Goal: Task Accomplishment & Management: Complete application form

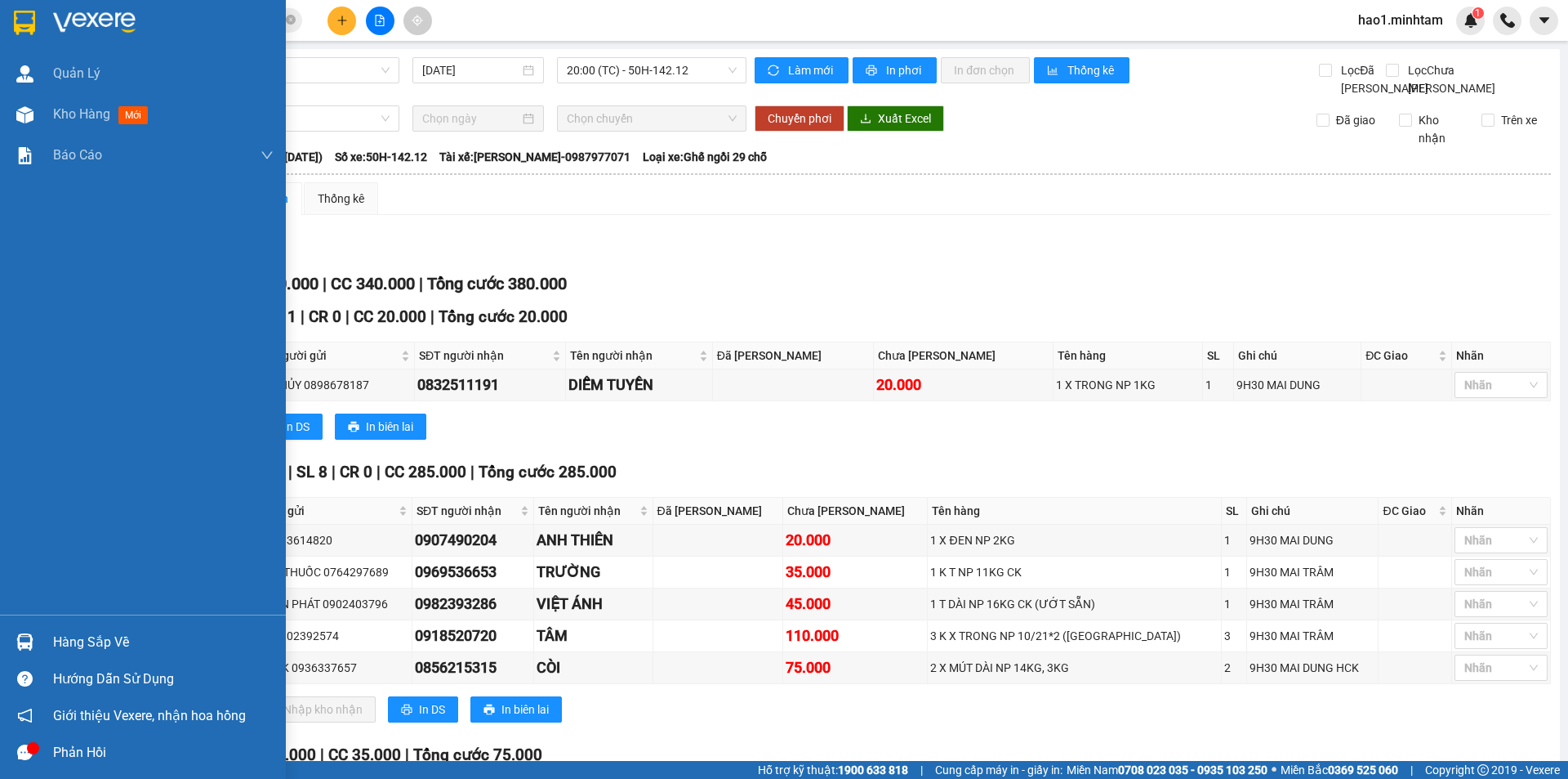
scroll to position [212, 0]
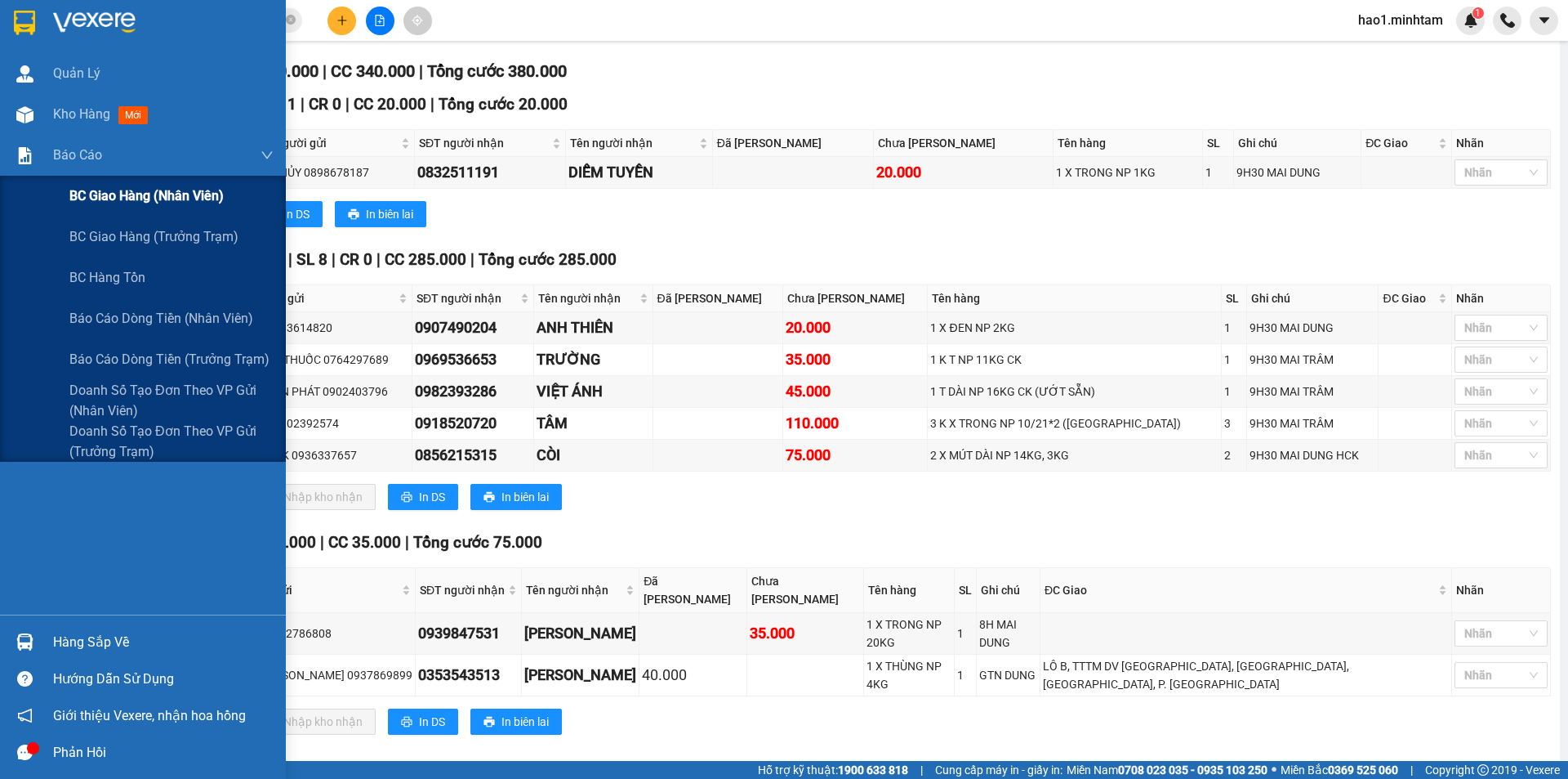
click at [135, 205] on span "BC giao hàng (nhân viên)" at bounding box center [146, 195] width 154 height 20
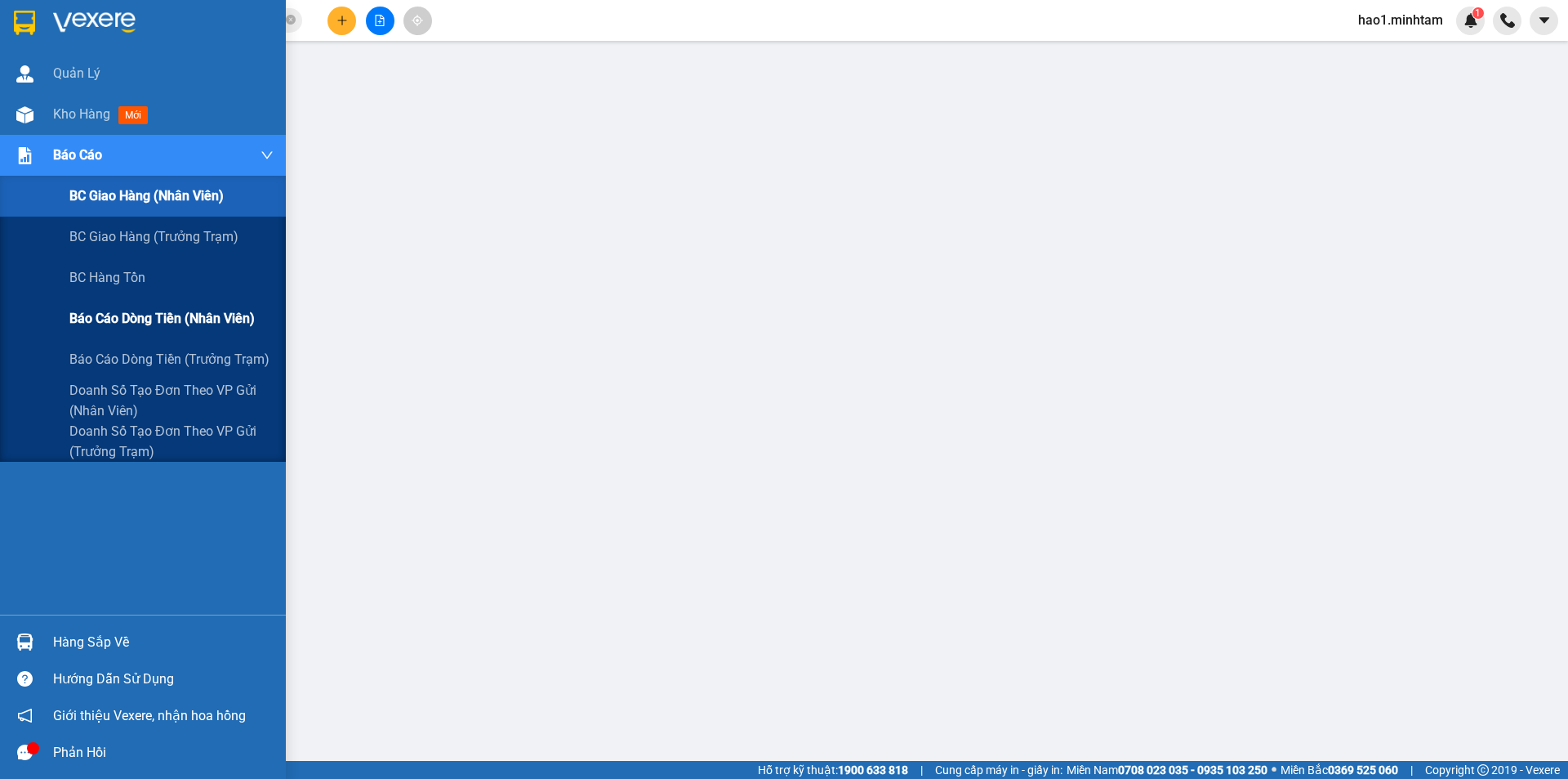
click at [149, 315] on span "Báo cáo dòng tiền (nhân viên)" at bounding box center [161, 318] width 185 height 20
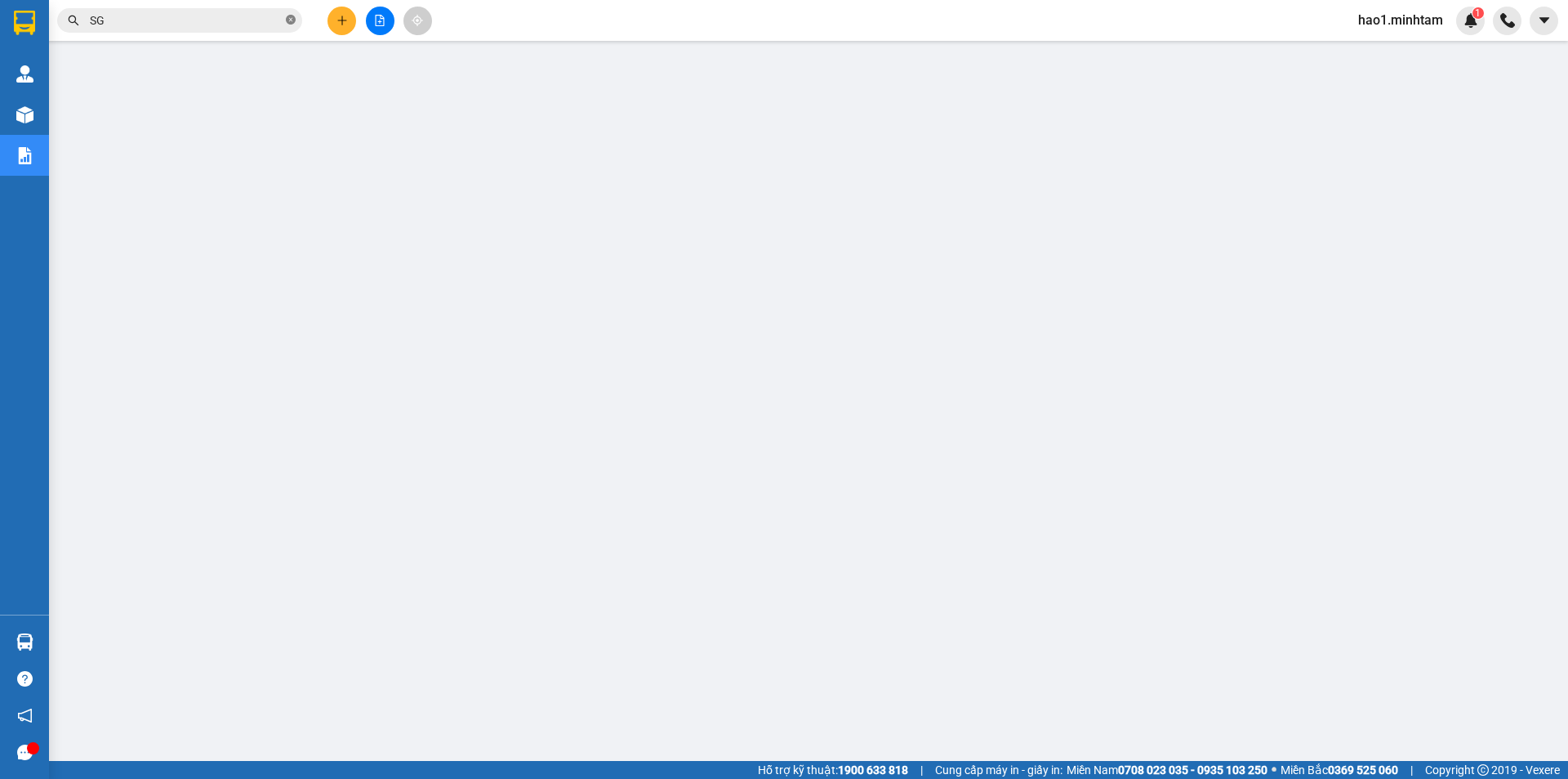
click at [293, 18] on icon "close-circle" at bounding box center [291, 19] width 10 height 10
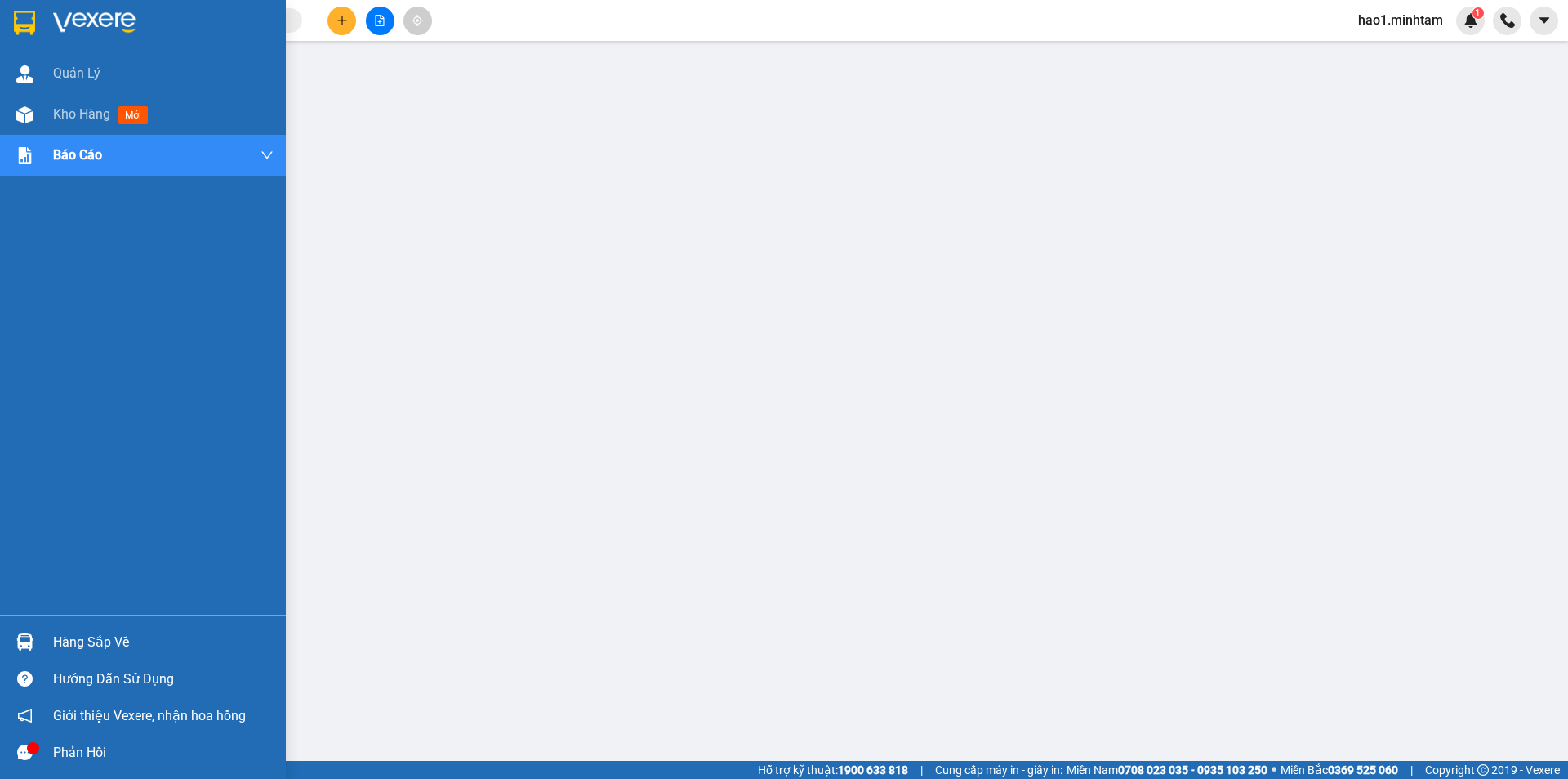
click at [33, 22] on img at bounding box center [24, 23] width 21 height 25
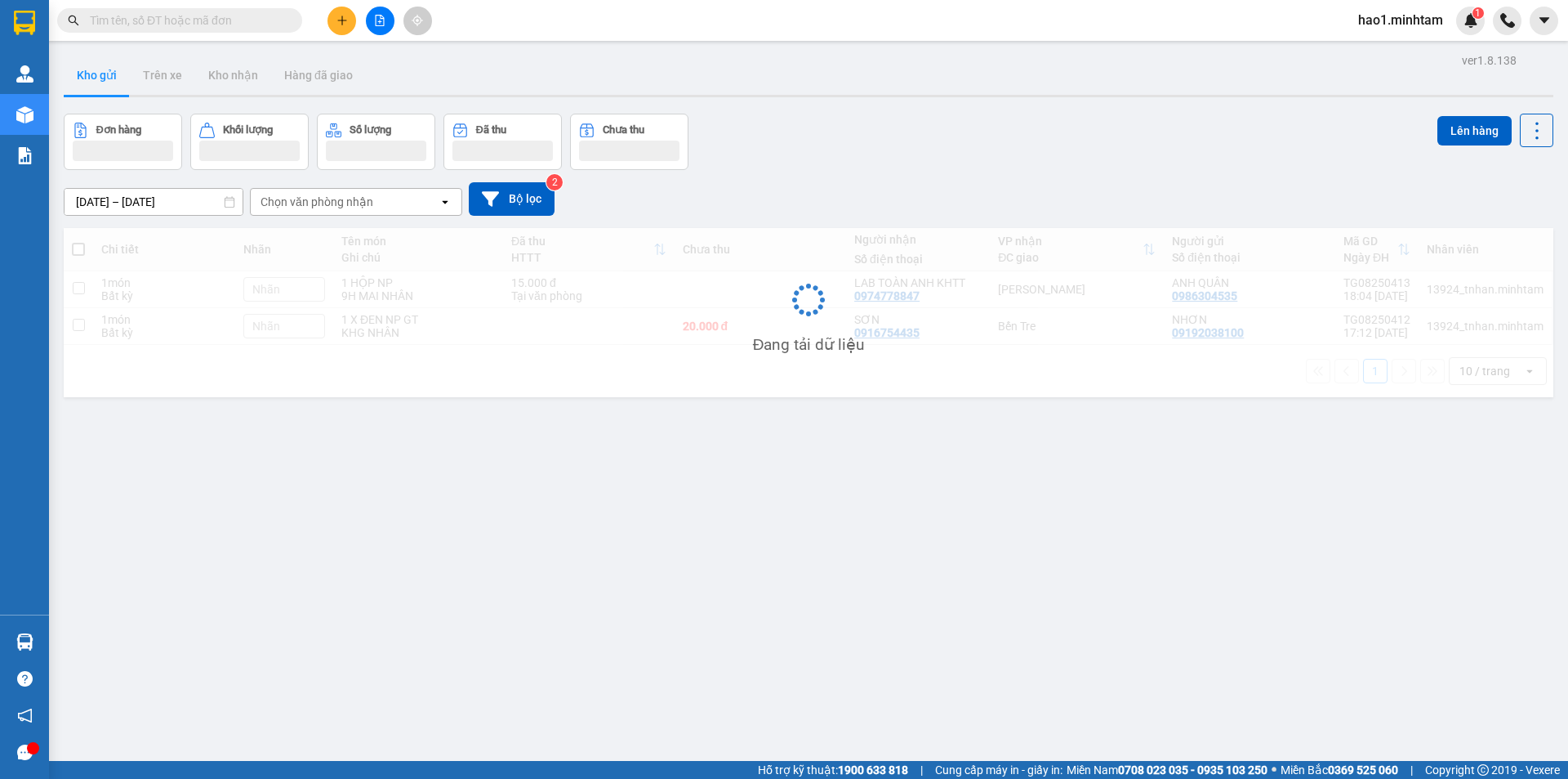
click at [851, 78] on div "Kho gửi Trên xe Kho nhận Hàng đã giao" at bounding box center [808, 77] width 1490 height 43
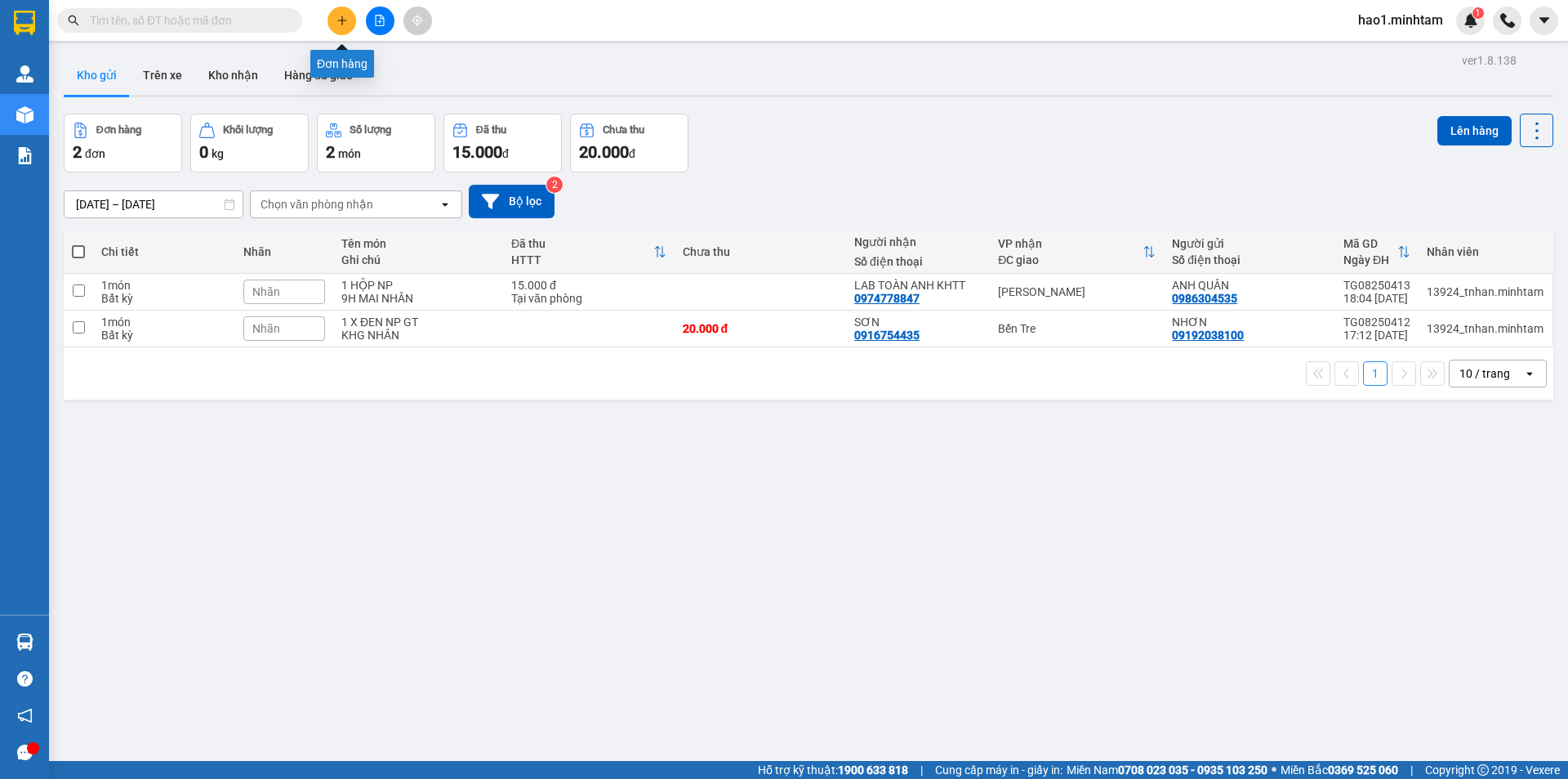
click at [348, 17] on button at bounding box center [342, 21] width 29 height 29
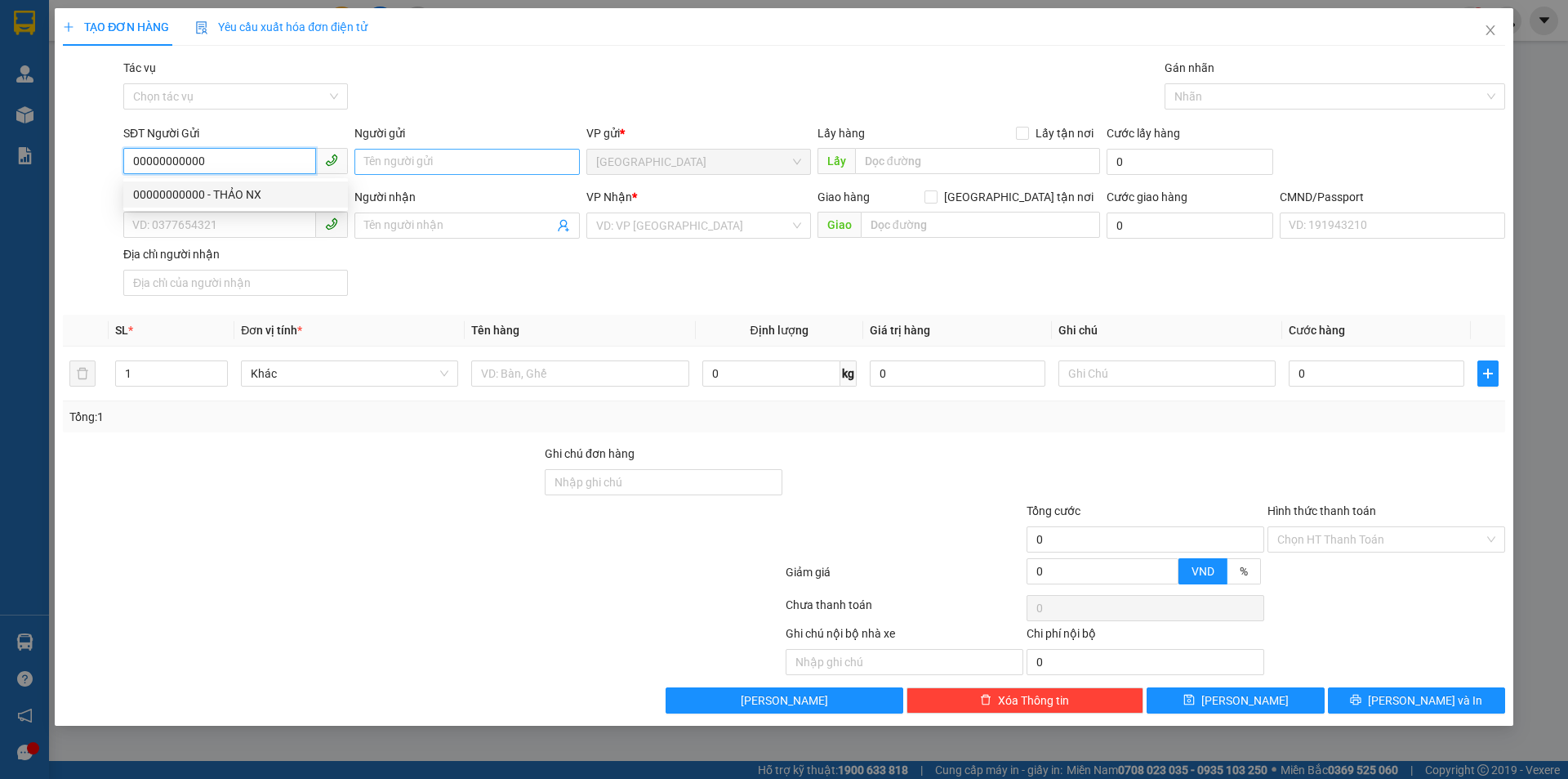
type input "00000000000"
click at [389, 164] on input "Người gửi" at bounding box center [467, 161] width 224 height 26
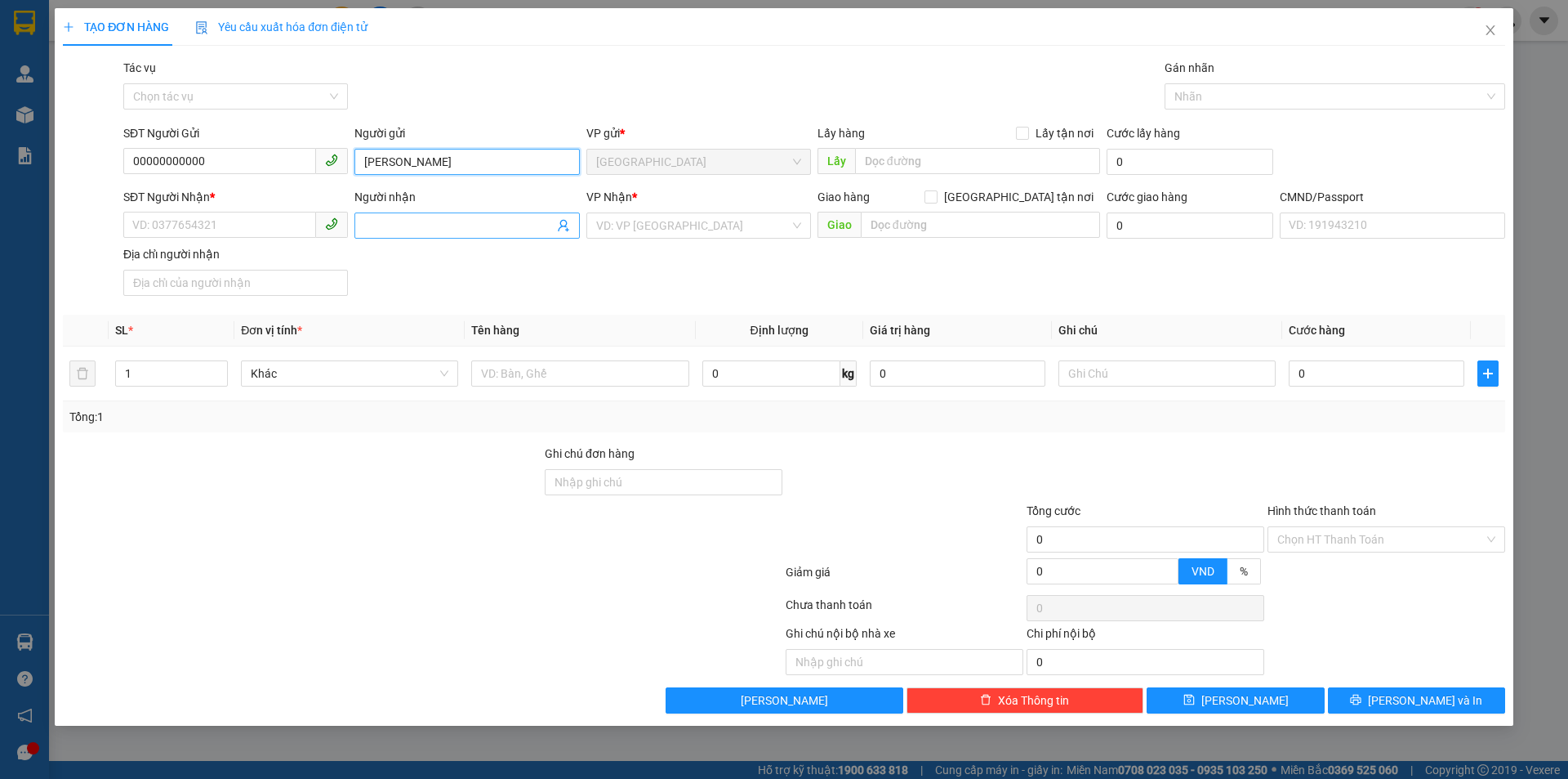
type input "[PERSON_NAME]"
click at [558, 226] on icon "user-add" at bounding box center [564, 225] width 13 height 13
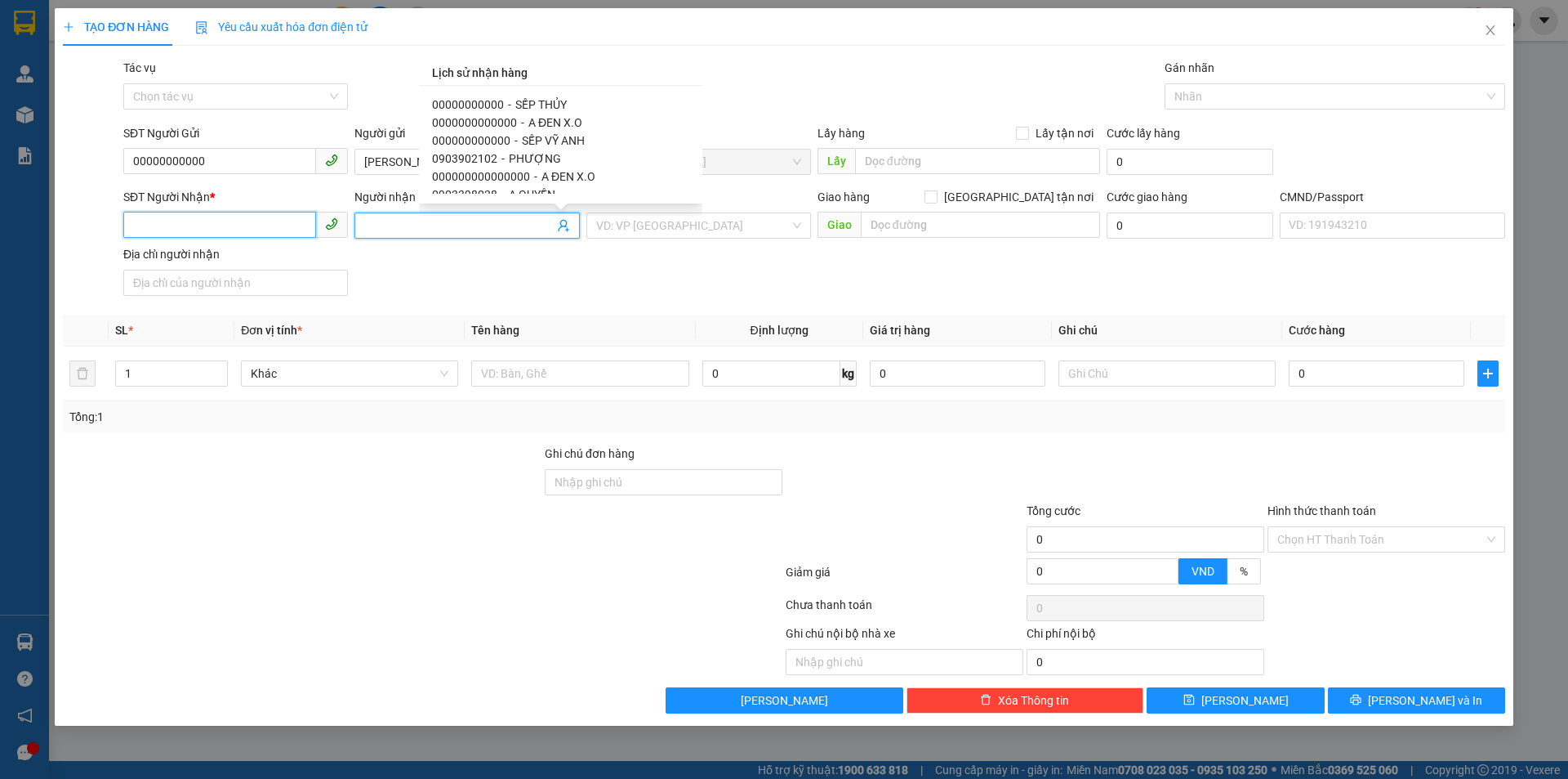
click at [296, 224] on input "SĐT Người Nhận *" at bounding box center [220, 224] width 193 height 26
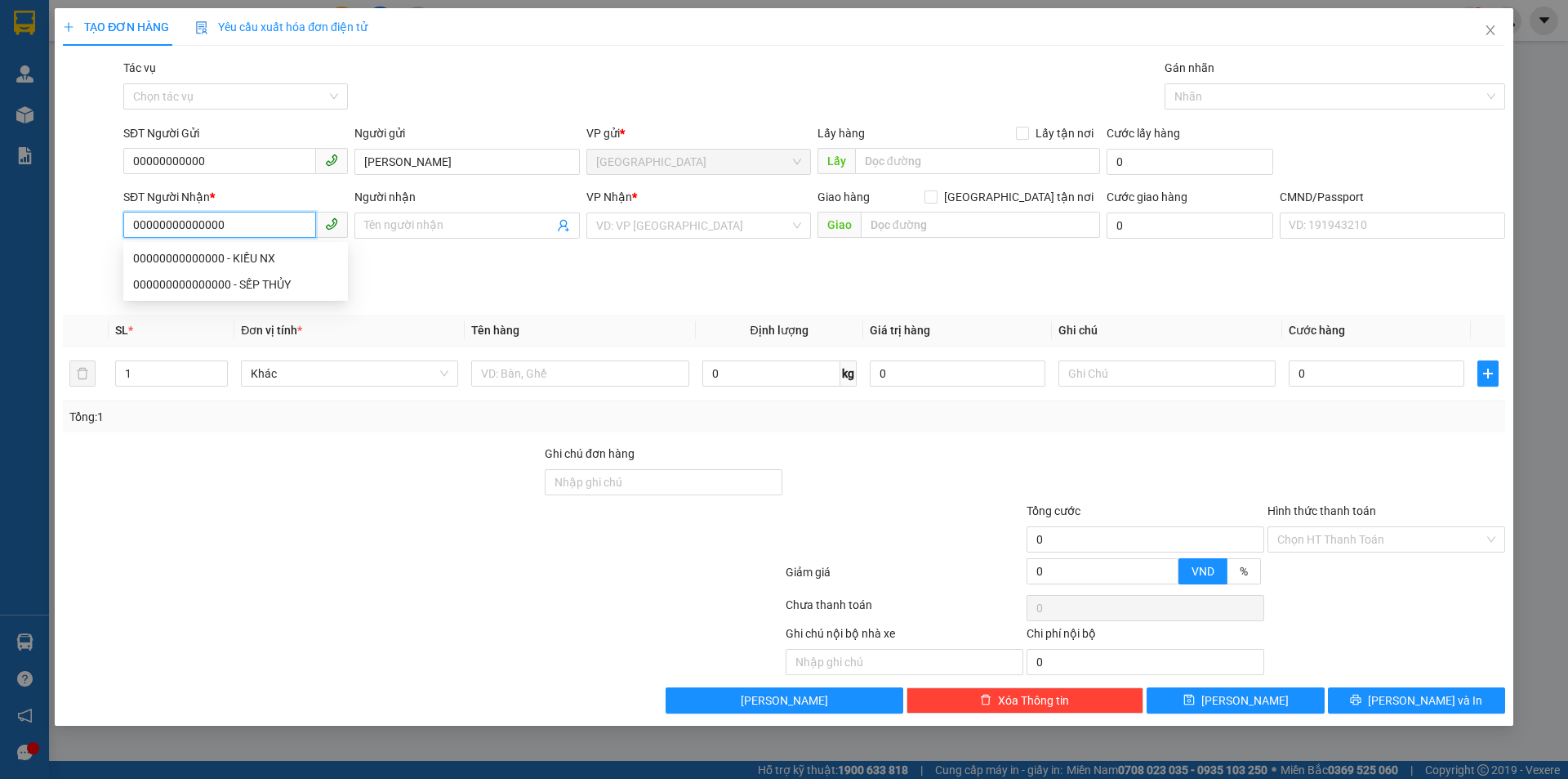
type input "00000000000000"
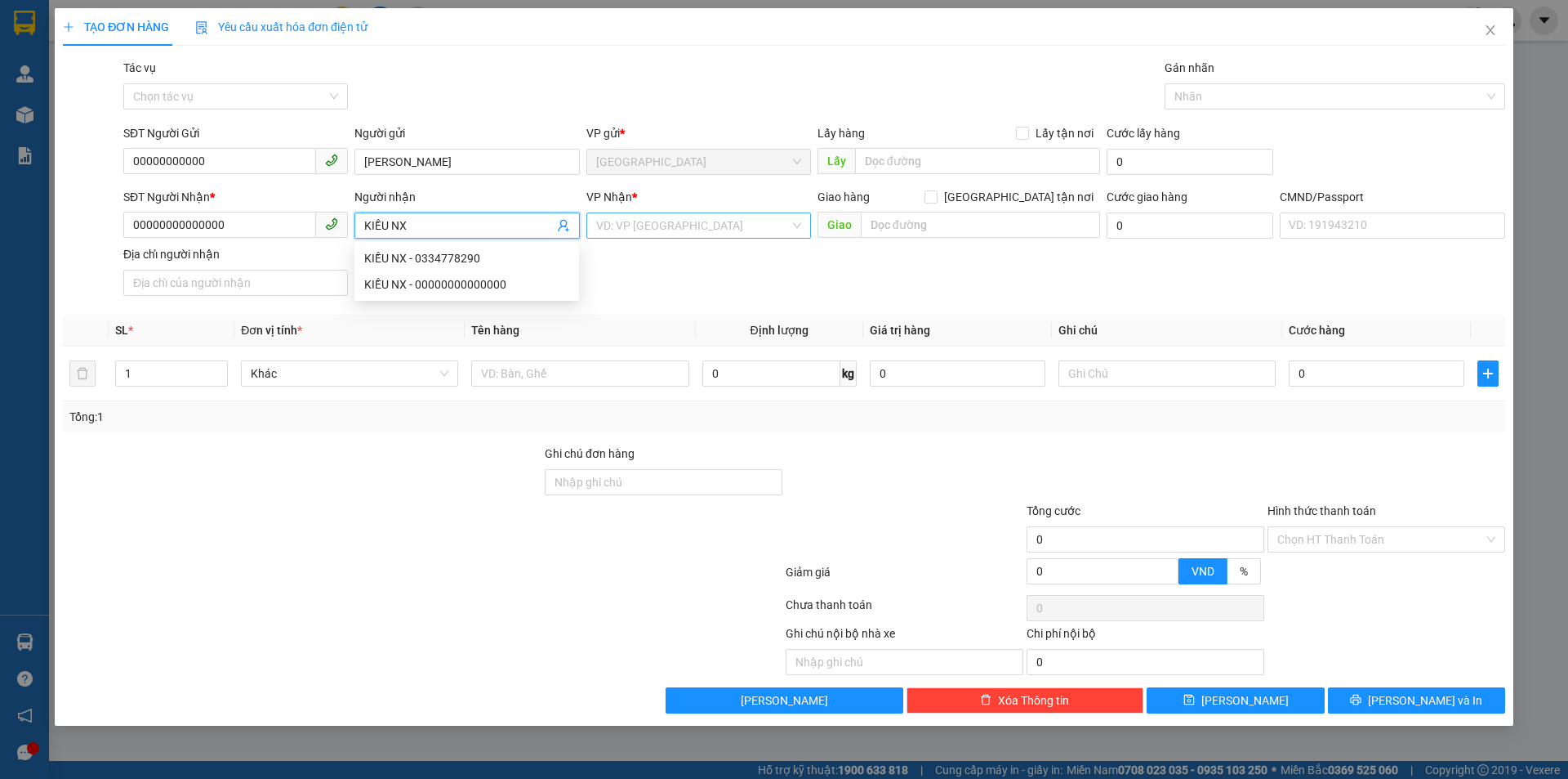
type input "KIỀU NX"
click at [633, 228] on input "search" at bounding box center [693, 225] width 194 height 25
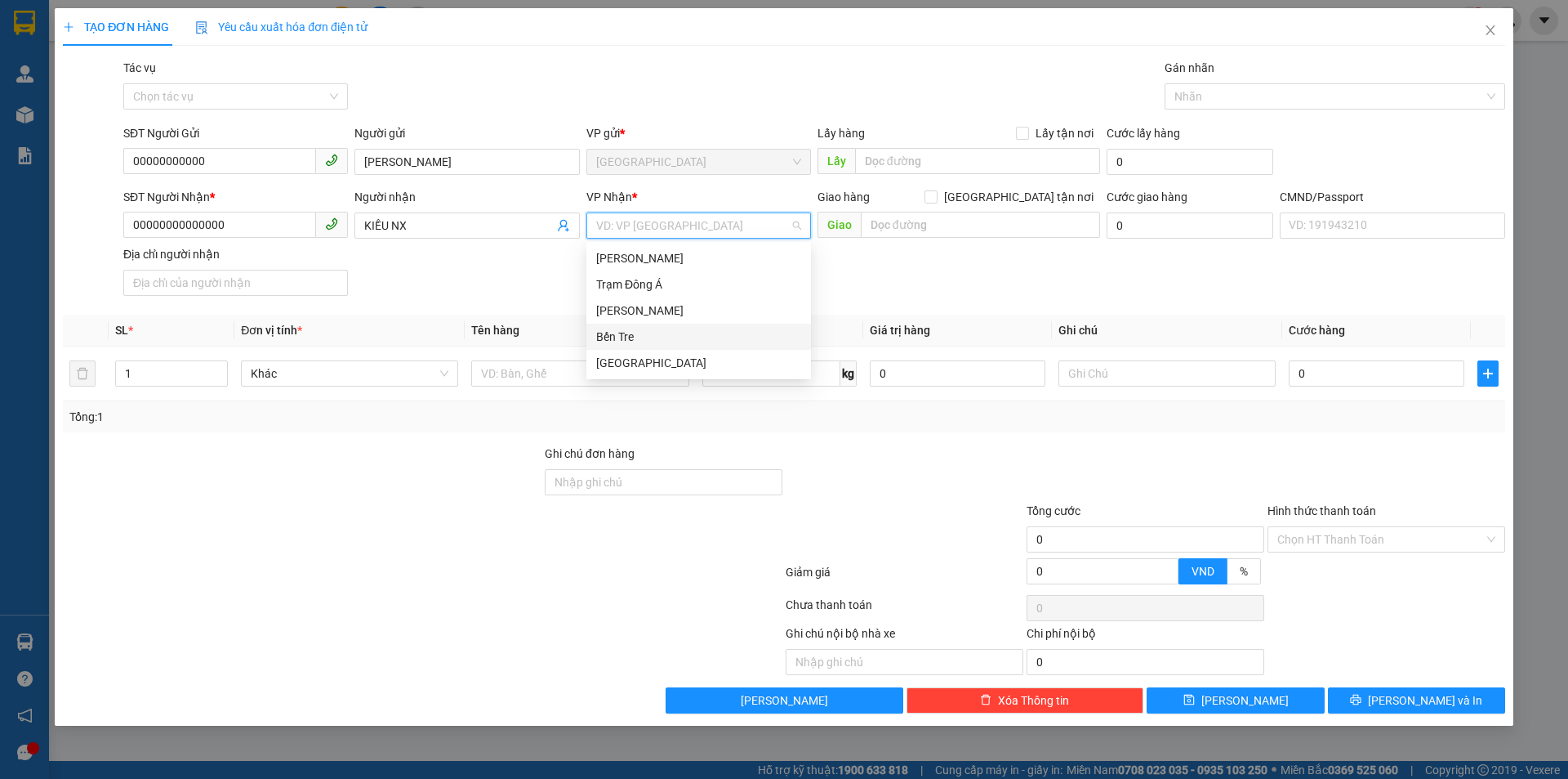
click at [635, 334] on div "Bến Tre" at bounding box center [699, 337] width 205 height 18
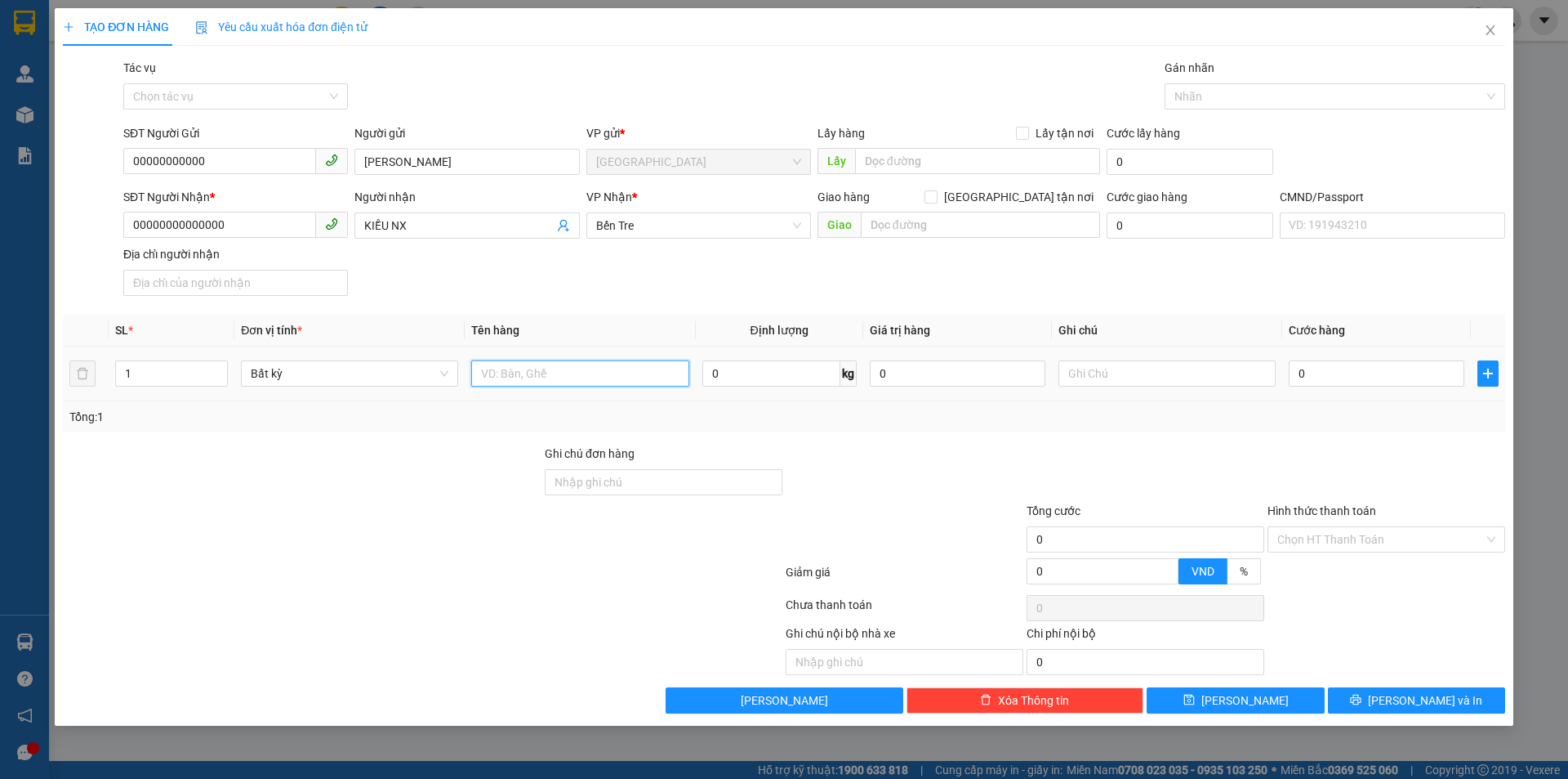
click at [590, 367] on input "text" at bounding box center [579, 373] width 218 height 26
type input "1 PB THG 15/08"
click at [1288, 539] on input "Hình thức thanh toán" at bounding box center [1380, 539] width 206 height 25
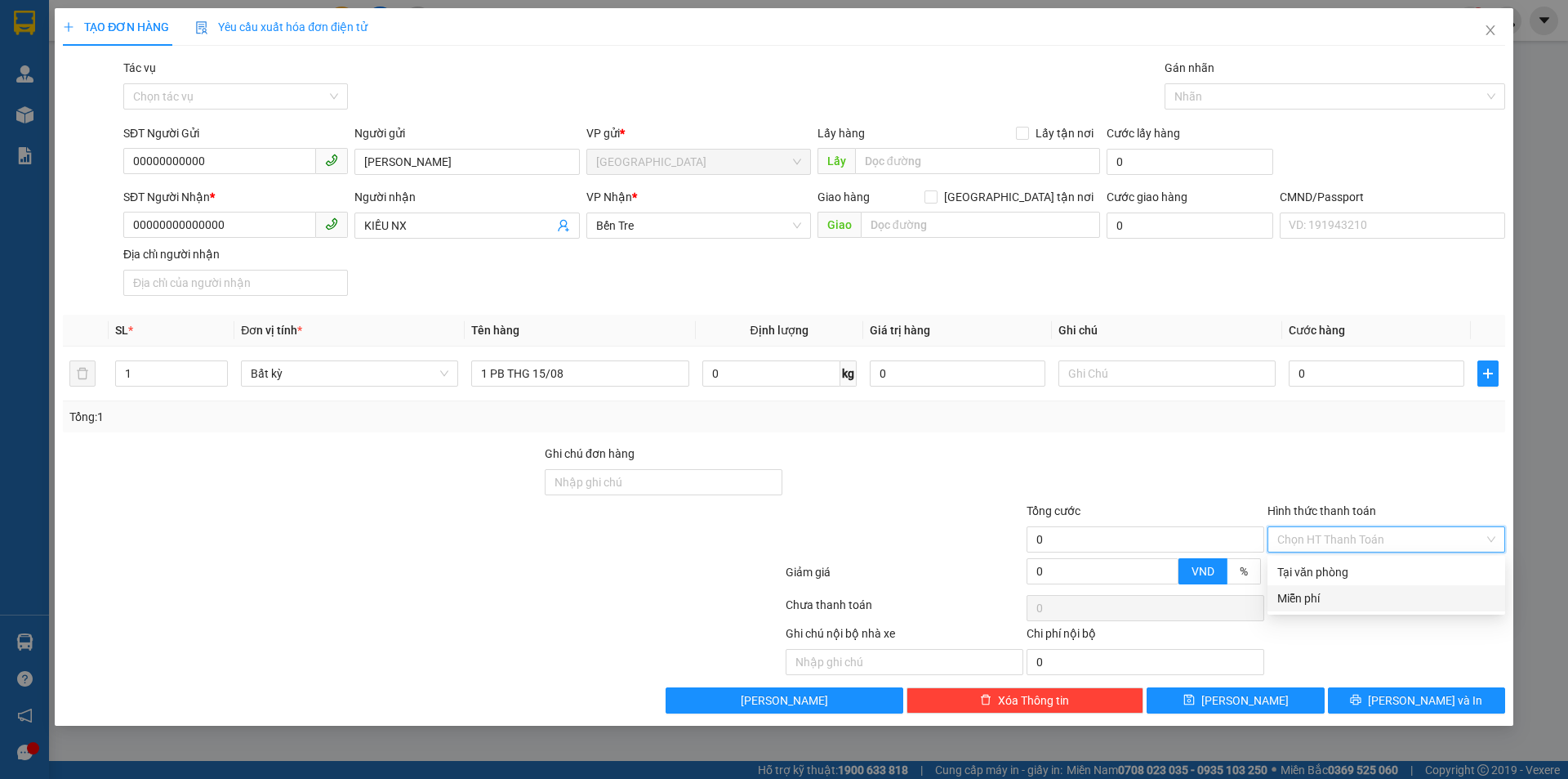
click at [1320, 600] on div "Miễn phí" at bounding box center [1386, 598] width 218 height 18
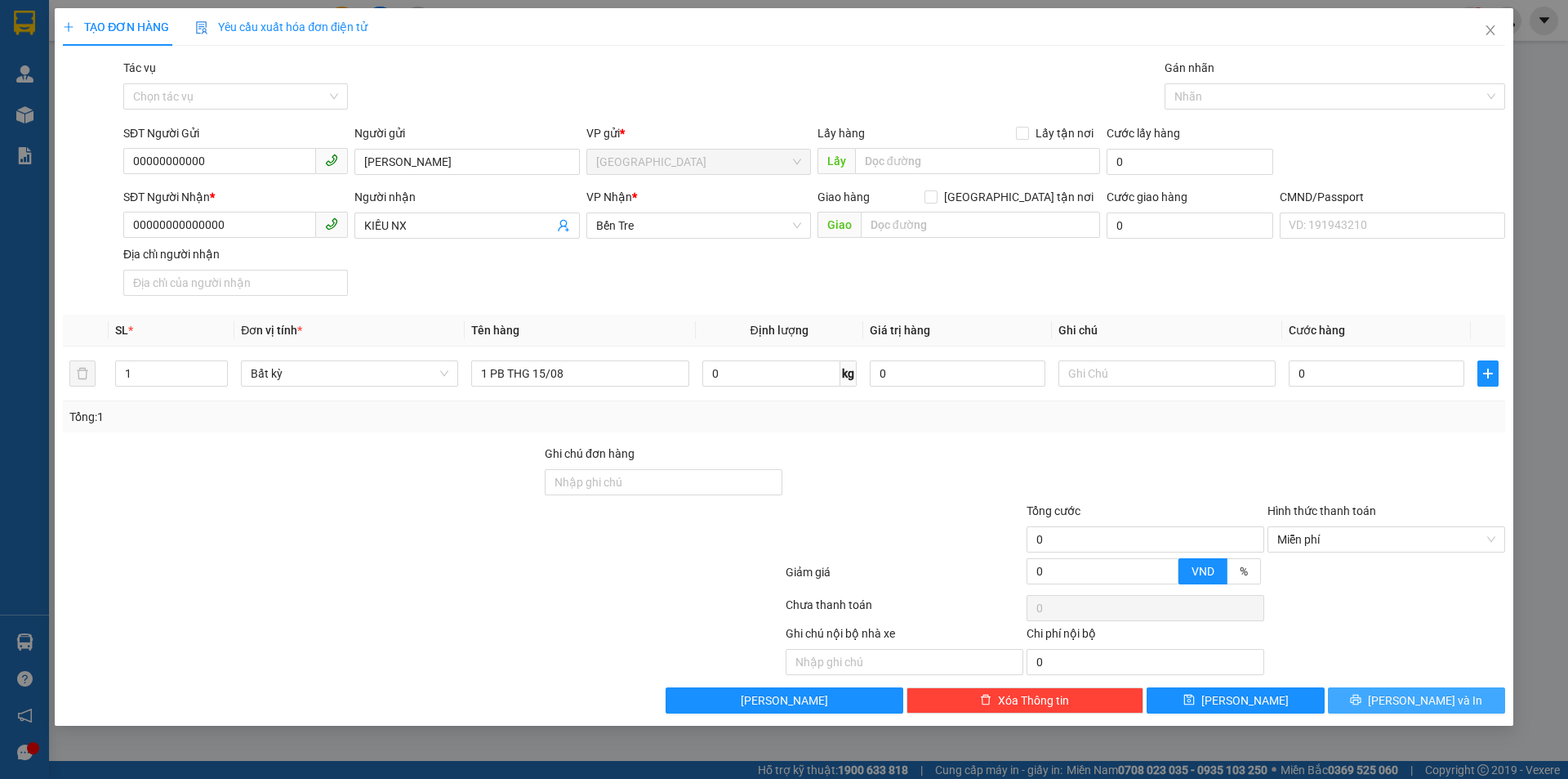
click at [1381, 698] on button "[PERSON_NAME] và In" at bounding box center [1416, 699] width 177 height 26
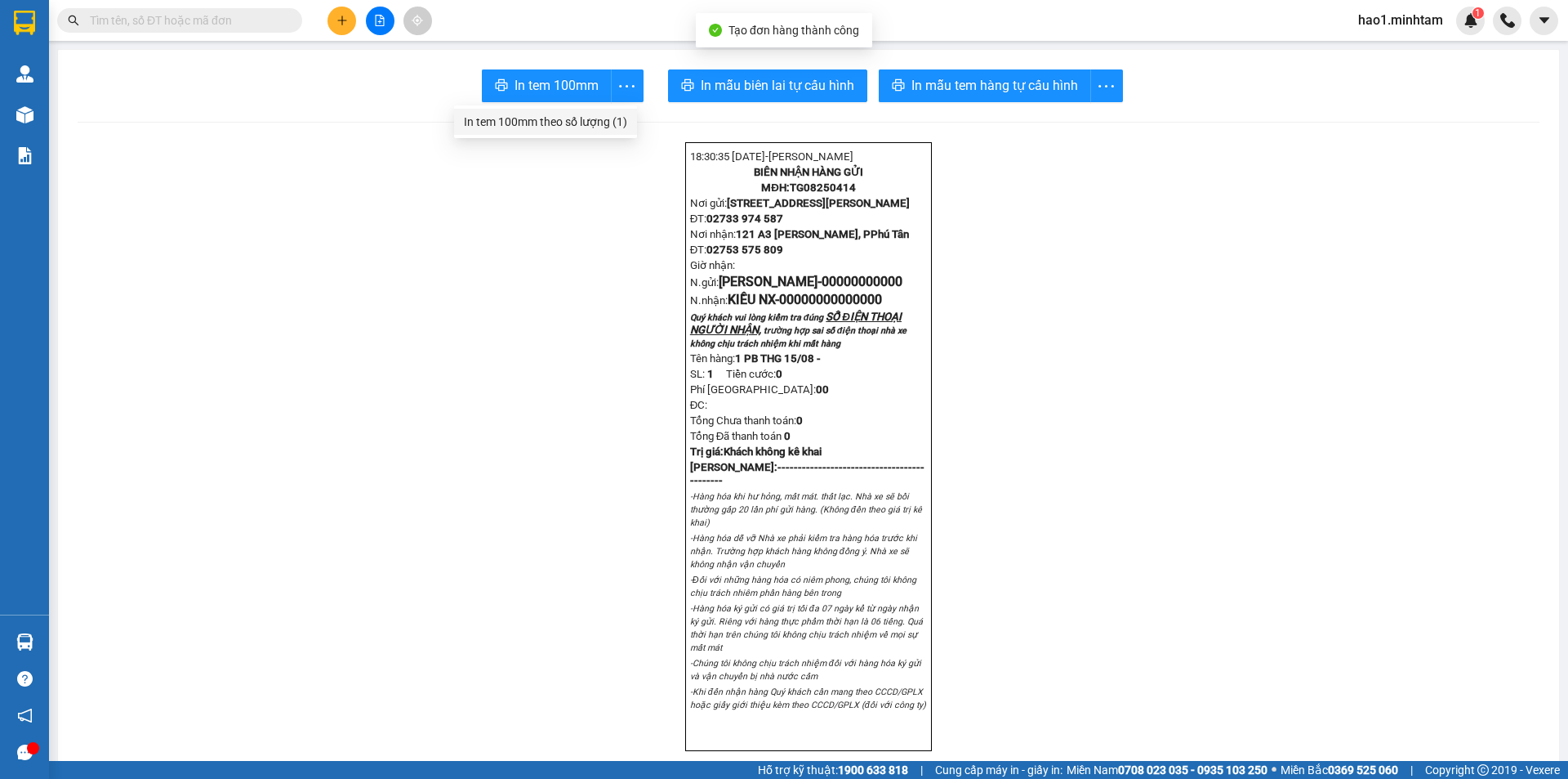
click at [586, 114] on div "In tem 100mm theo số lượng (1)" at bounding box center [546, 122] width 163 height 18
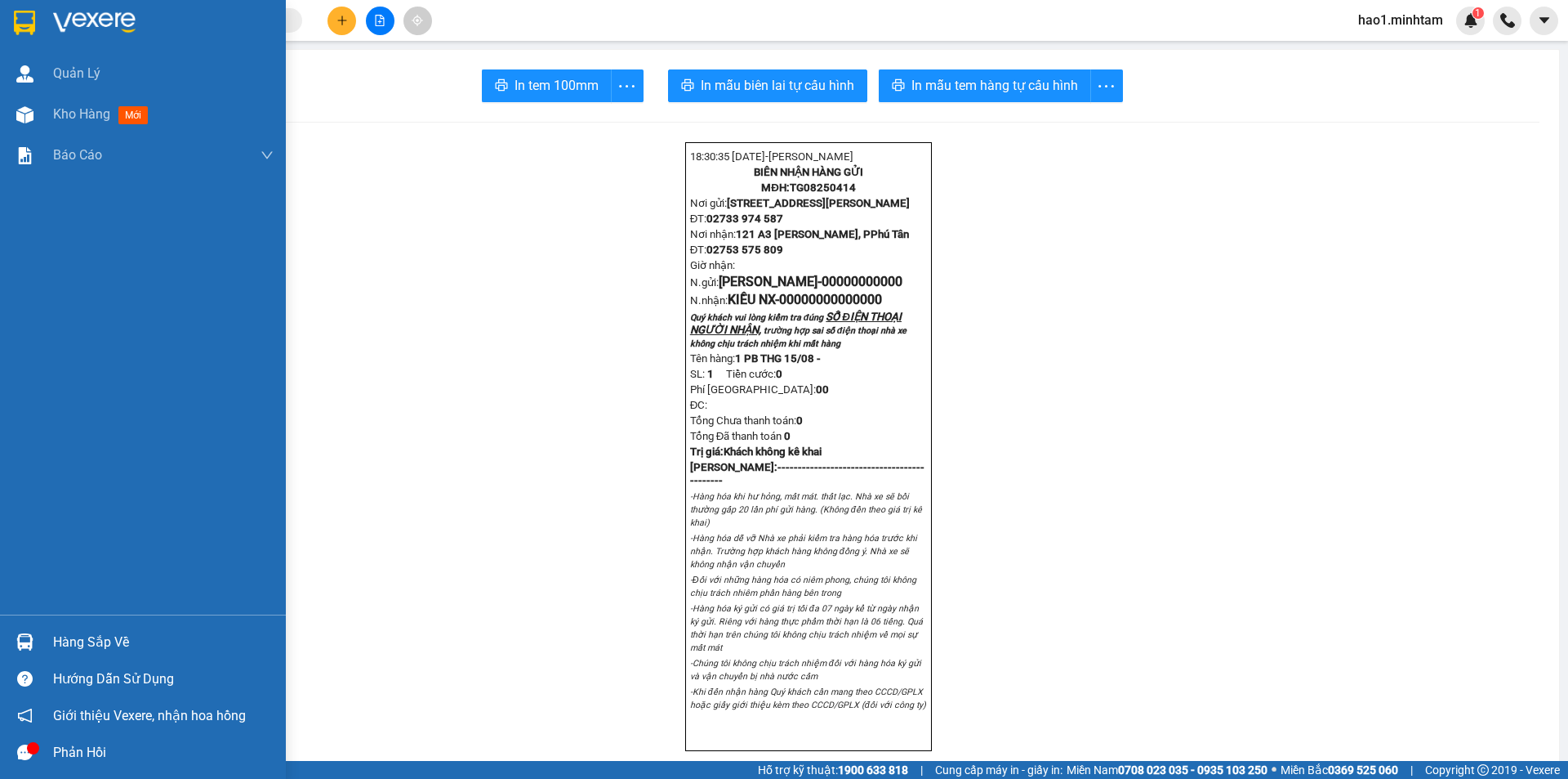
click at [36, 11] on div at bounding box center [25, 23] width 29 height 29
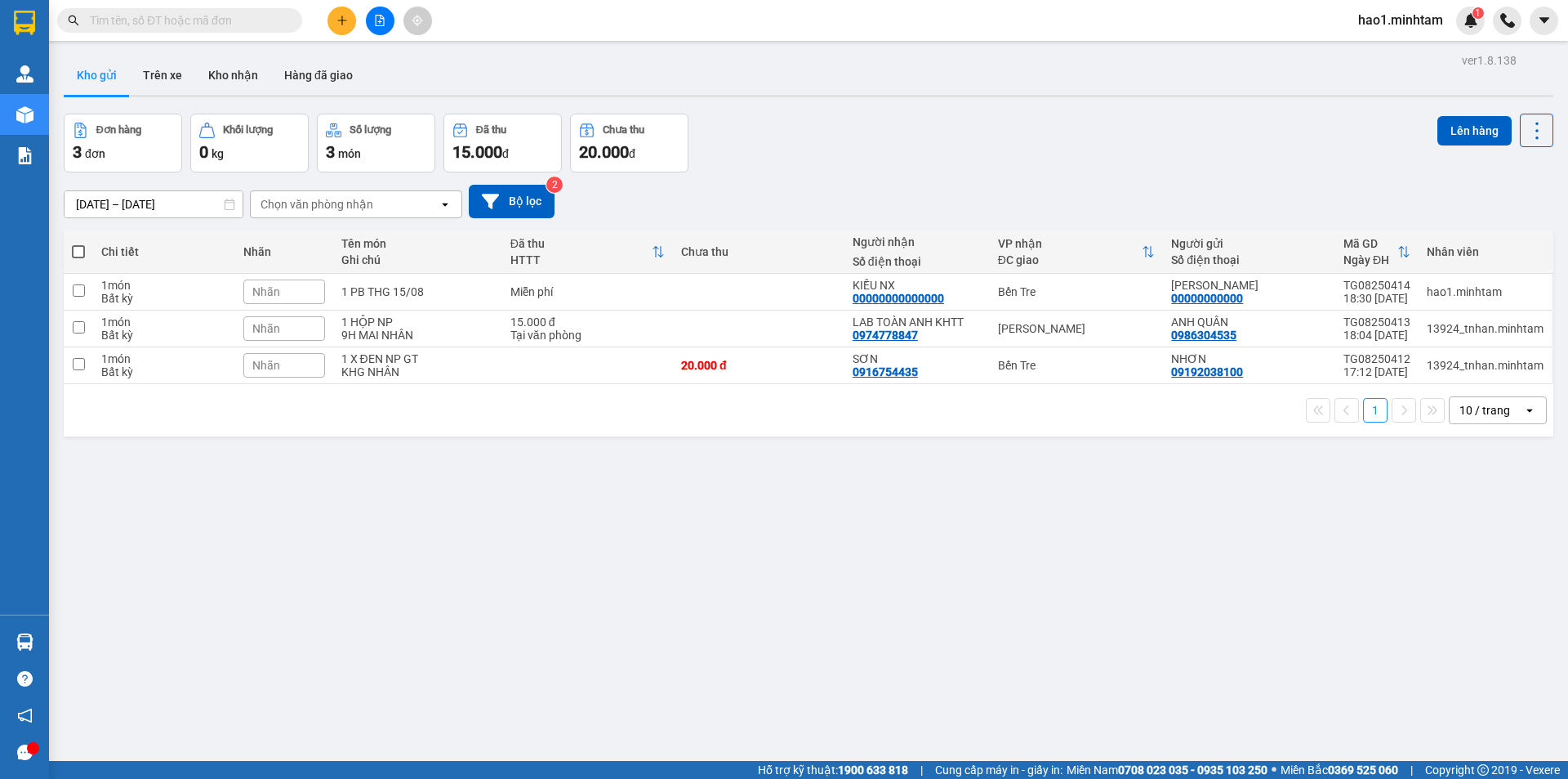
click at [1005, 75] on div "Kho gửi Trên xe Kho nhận Hàng đã giao" at bounding box center [808, 77] width 1490 height 43
